Goal: Contribute content: Add original content to the website for others to see

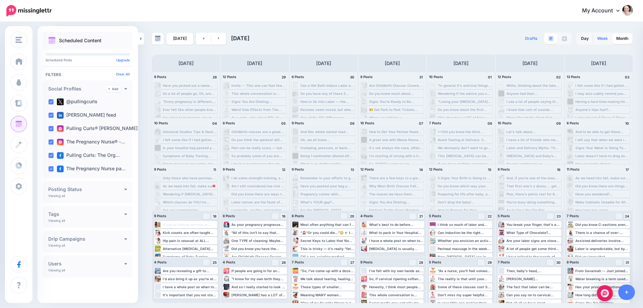
click at [602, 38] on link "Week" at bounding box center [603, 38] width 19 height 11
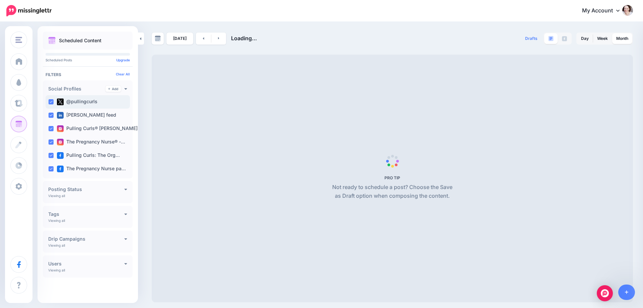
click at [49, 102] on ins at bounding box center [50, 101] width 5 height 5
click at [50, 116] on ins at bounding box center [50, 115] width 5 height 5
click at [52, 128] on ins at bounding box center [50, 128] width 5 height 5
click at [52, 144] on ins at bounding box center [50, 141] width 5 height 5
click at [52, 155] on ins at bounding box center [50, 155] width 5 height 5
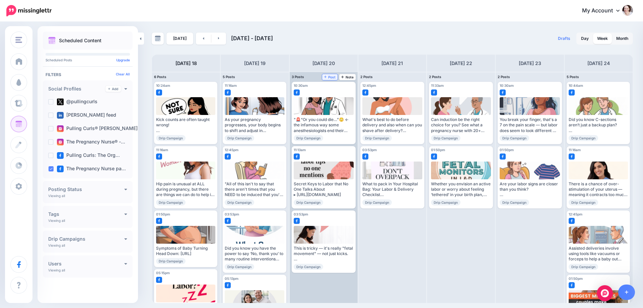
click at [327, 76] on icon at bounding box center [325, 76] width 3 height 3
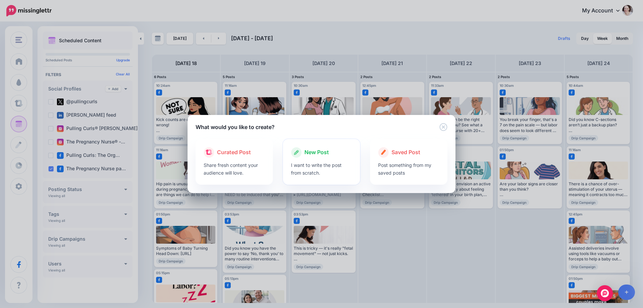
click at [313, 165] on p "I want to write the post from scratch." at bounding box center [321, 168] width 61 height 15
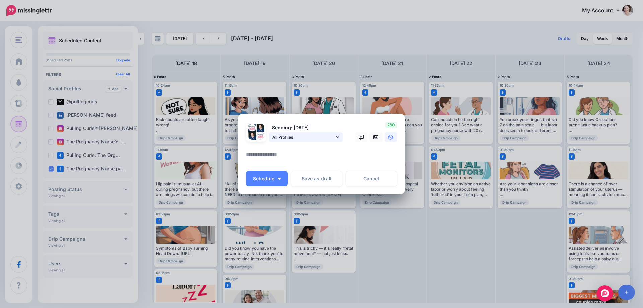
click at [321, 142] on link "All Profiles" at bounding box center [306, 137] width 74 height 10
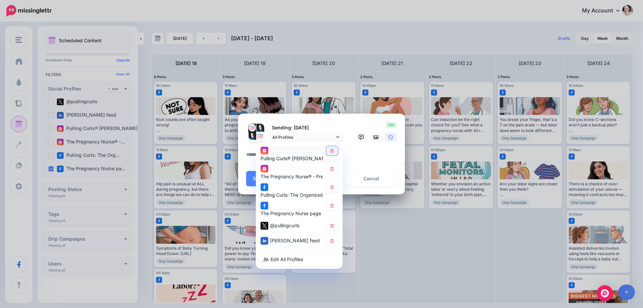
click at [330, 150] on icon at bounding box center [332, 150] width 5 height 4
click at [331, 173] on link at bounding box center [332, 169] width 12 height 9
click at [330, 189] on icon at bounding box center [332, 187] width 5 height 4
click at [330, 225] on icon at bounding box center [332, 226] width 5 height 4
click at [332, 245] on link at bounding box center [332, 241] width 12 height 9
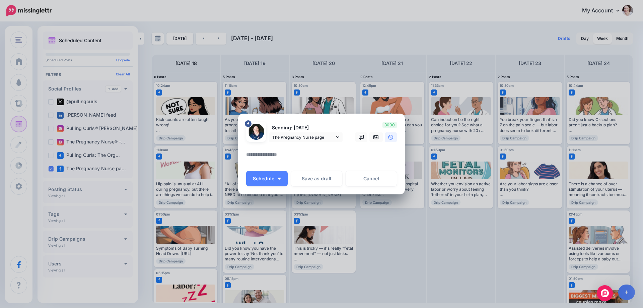
click at [283, 151] on textarea at bounding box center [323, 156] width 154 height 13
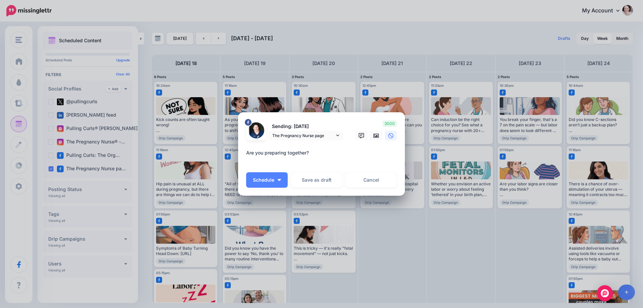
paste textarea "**********"
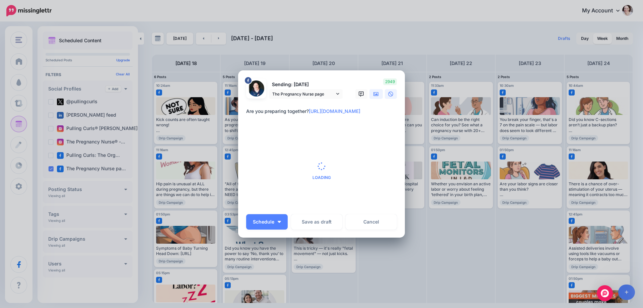
type textarea "**********"
click at [376, 92] on icon at bounding box center [376, 93] width 5 height 5
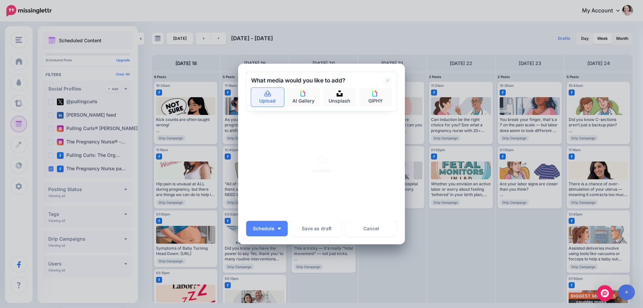
click at [254, 102] on link "Upload" at bounding box center [267, 97] width 33 height 19
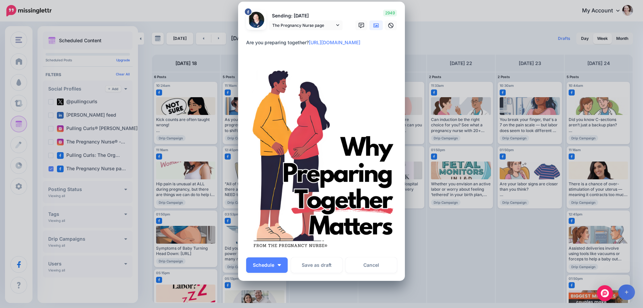
scroll to position [34, 0]
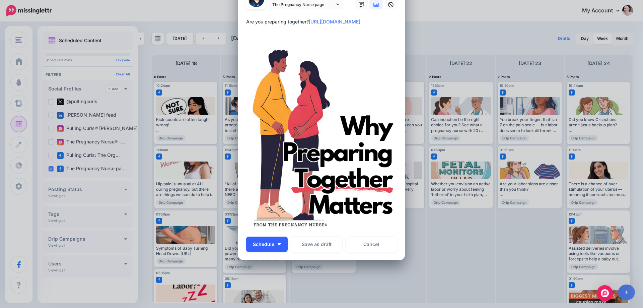
click at [274, 246] on button "Schedule" at bounding box center [267, 244] width 42 height 15
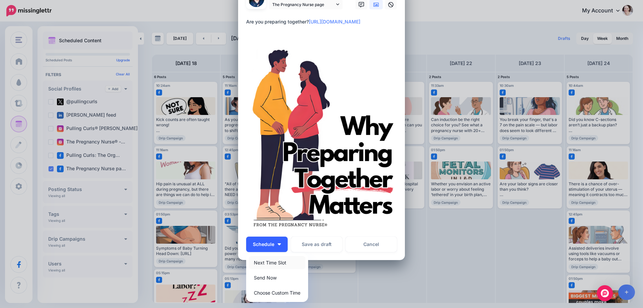
drag, startPoint x: 269, startPoint y: 264, endPoint x: 268, endPoint y: 241, distance: 22.5
click at [269, 263] on link "Next Time Slot" at bounding box center [277, 262] width 57 height 13
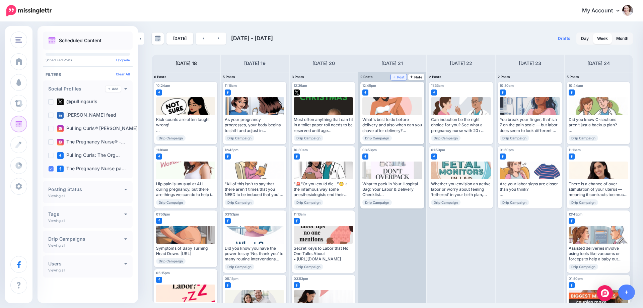
click at [401, 79] on span "Post" at bounding box center [399, 76] width 12 height 3
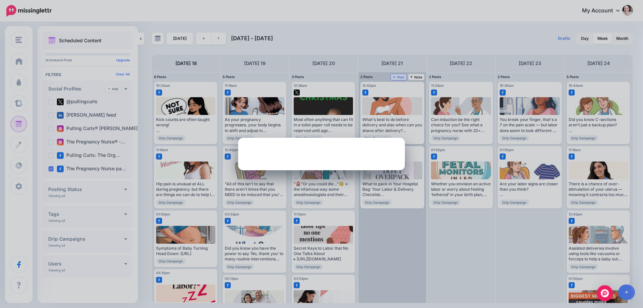
scroll to position [0, 0]
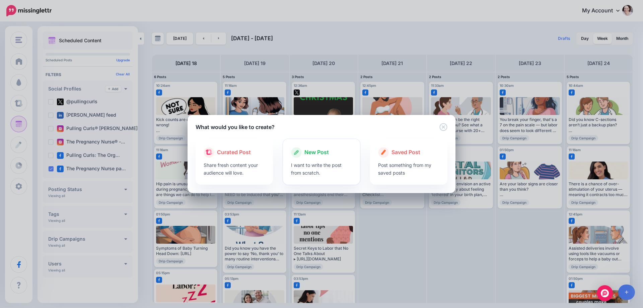
click at [313, 167] on p "I want to write the post from scratch." at bounding box center [321, 168] width 61 height 15
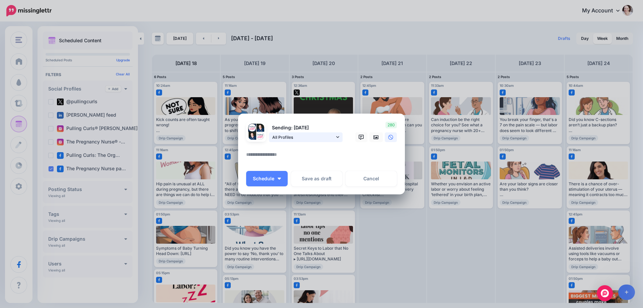
click at [309, 138] on span "All Profiles" at bounding box center [303, 137] width 62 height 7
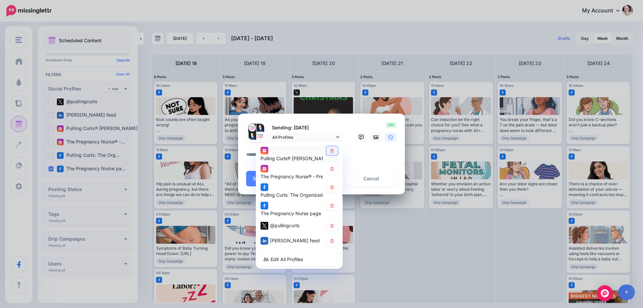
click at [334, 150] on icon at bounding box center [332, 150] width 5 height 4
click at [333, 166] on link at bounding box center [332, 169] width 12 height 9
click at [334, 182] on div "Pulling Curls® [PERSON_NAME] account The Pregnancy Nurse® - Prenatal Educator a…" at bounding box center [299, 205] width 87 height 125
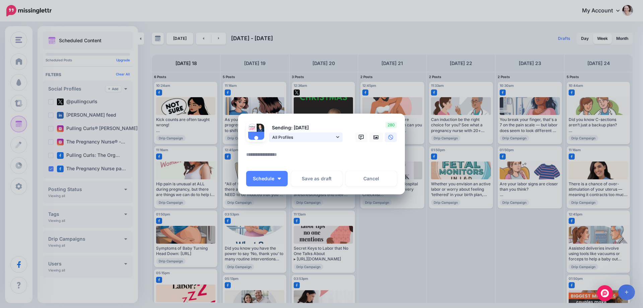
click at [310, 139] on span "All Profiles" at bounding box center [303, 137] width 62 height 7
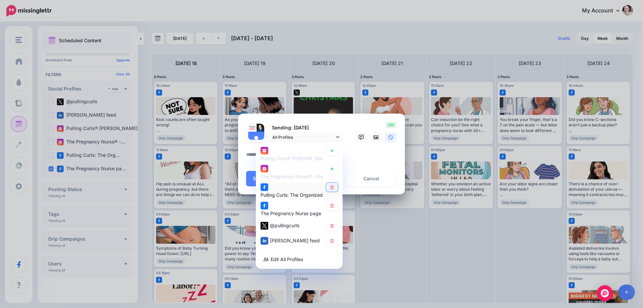
click at [334, 186] on icon at bounding box center [332, 187] width 4 height 4
click at [332, 226] on icon at bounding box center [332, 226] width 5 height 4
click at [332, 242] on icon at bounding box center [332, 241] width 4 height 4
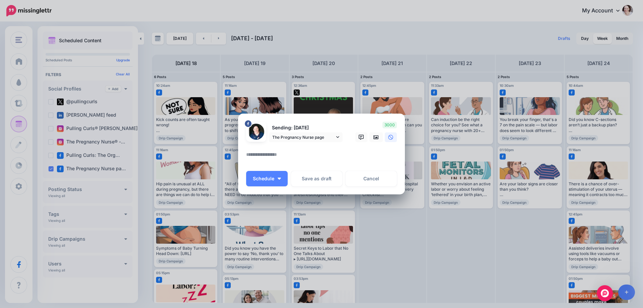
click at [291, 159] on textarea at bounding box center [323, 156] width 154 height 13
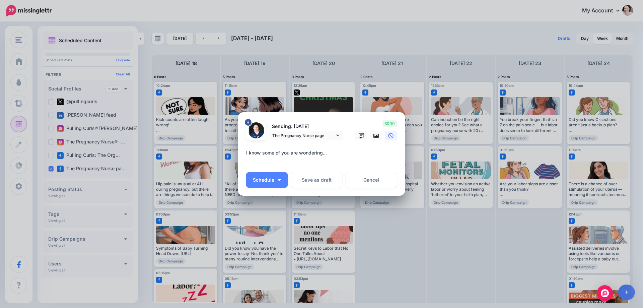
paste textarea "**********"
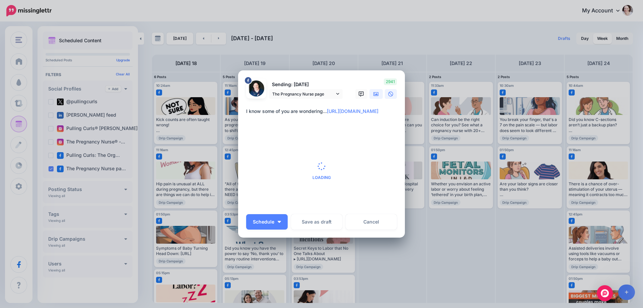
type textarea "**********"
click at [374, 93] on icon at bounding box center [376, 94] width 5 height 4
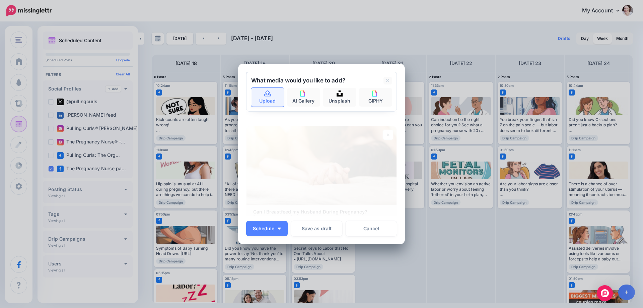
click at [251, 98] on link "Upload" at bounding box center [267, 97] width 33 height 19
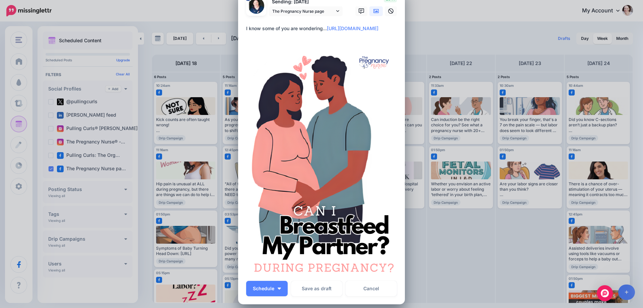
scroll to position [34, 0]
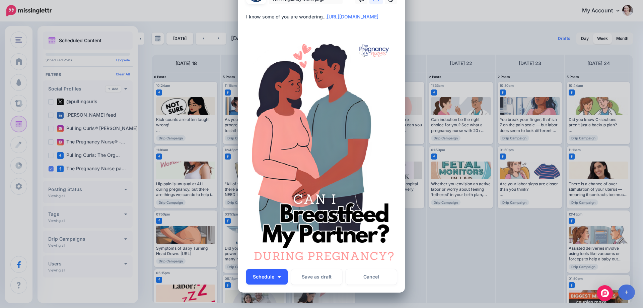
click at [273, 276] on button "Schedule" at bounding box center [267, 276] width 42 height 15
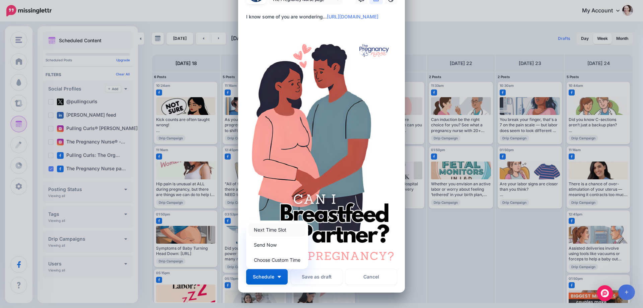
click at [270, 233] on link "Next Time Slot" at bounding box center [277, 229] width 57 height 13
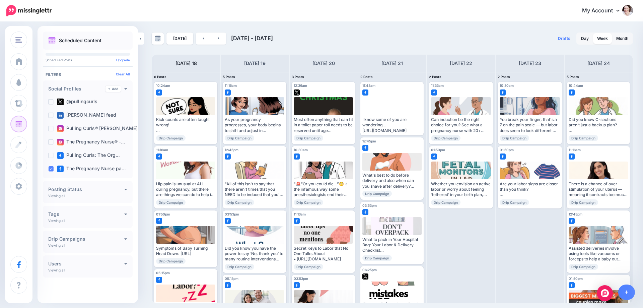
scroll to position [0, 0]
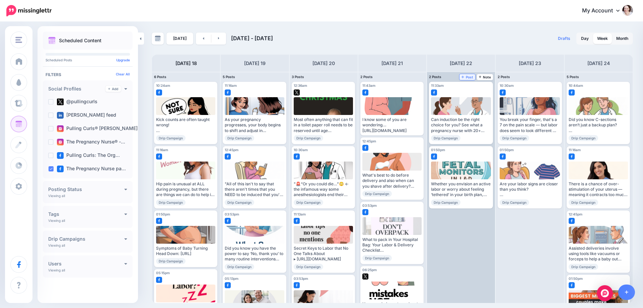
click at [470, 75] on span "Post" at bounding box center [468, 76] width 12 height 3
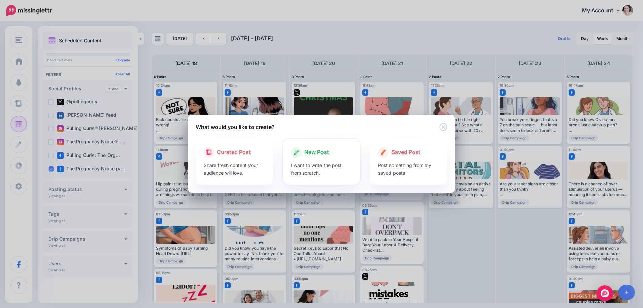
click at [314, 158] on div at bounding box center [321, 159] width 61 height 3
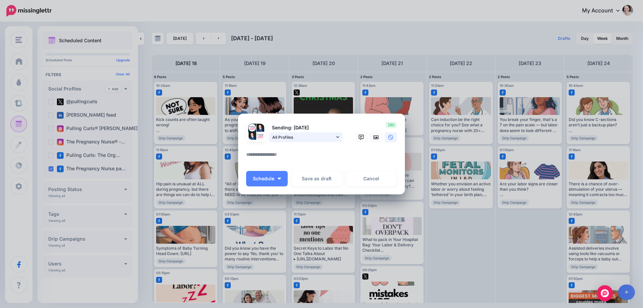
click at [290, 134] on span "All Profiles" at bounding box center [303, 137] width 62 height 7
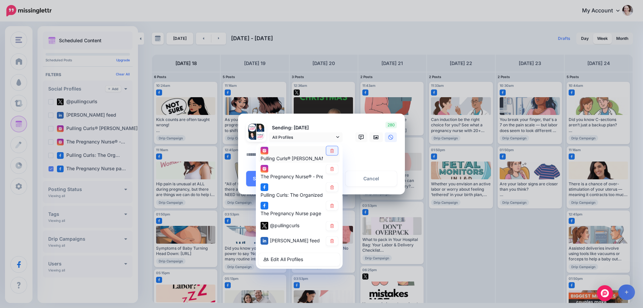
click at [334, 152] on icon at bounding box center [332, 150] width 5 height 4
click at [333, 166] on link at bounding box center [332, 169] width 12 height 9
click at [332, 183] on link at bounding box center [332, 187] width 12 height 9
click at [332, 226] on icon at bounding box center [332, 226] width 4 height 4
click at [333, 243] on icon at bounding box center [332, 241] width 4 height 4
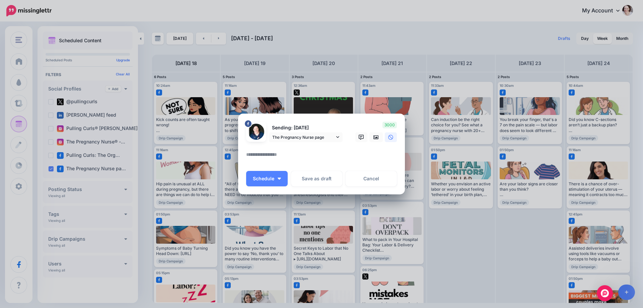
click at [288, 160] on textarea at bounding box center [323, 156] width 154 height 13
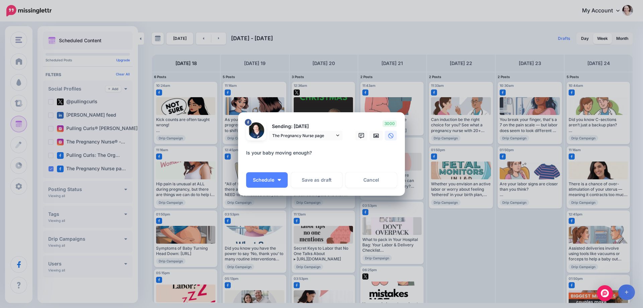
paste textarea "**********"
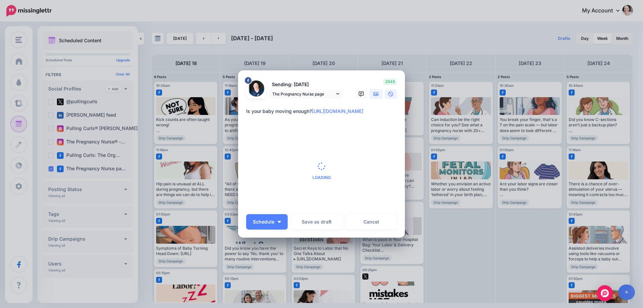
type textarea "**********"
click at [376, 95] on icon at bounding box center [376, 94] width 5 height 4
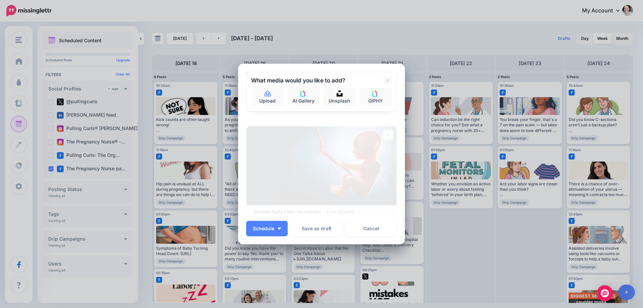
click at [248, 98] on div "What media would you like to add? Upload AI Gallery Unsplash GIPHY" at bounding box center [321, 92] width 151 height 40
click at [261, 104] on link "Upload" at bounding box center [267, 97] width 33 height 19
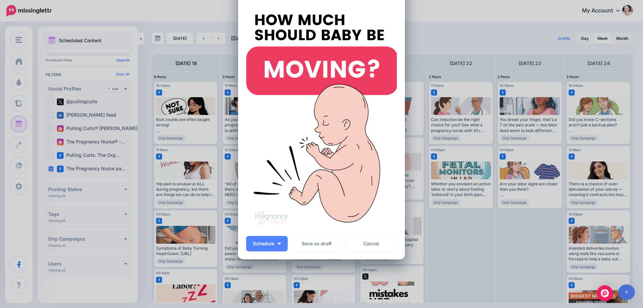
scroll to position [67, 0]
click at [280, 242] on button "Schedule" at bounding box center [267, 243] width 42 height 15
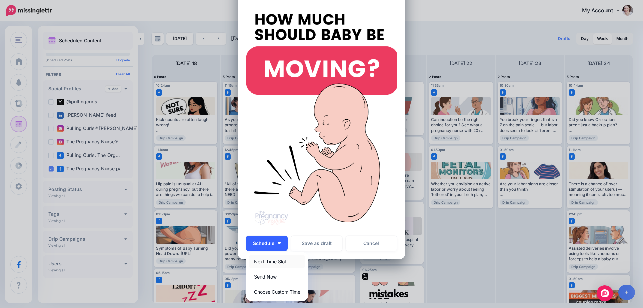
drag, startPoint x: 272, startPoint y: 263, endPoint x: 268, endPoint y: 241, distance: 23.3
click at [272, 263] on link "Next Time Slot" at bounding box center [277, 261] width 57 height 13
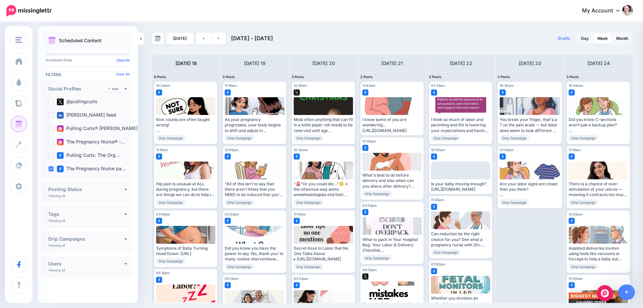
scroll to position [0, 0]
click at [46, 168] on div "The Pregnancy Nurse pa…" at bounding box center [88, 168] width 84 height 13
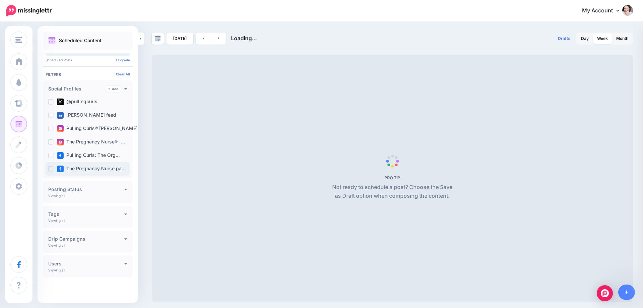
click at [52, 168] on ins at bounding box center [50, 168] width 5 height 5
